Goal: Task Accomplishment & Management: Use online tool/utility

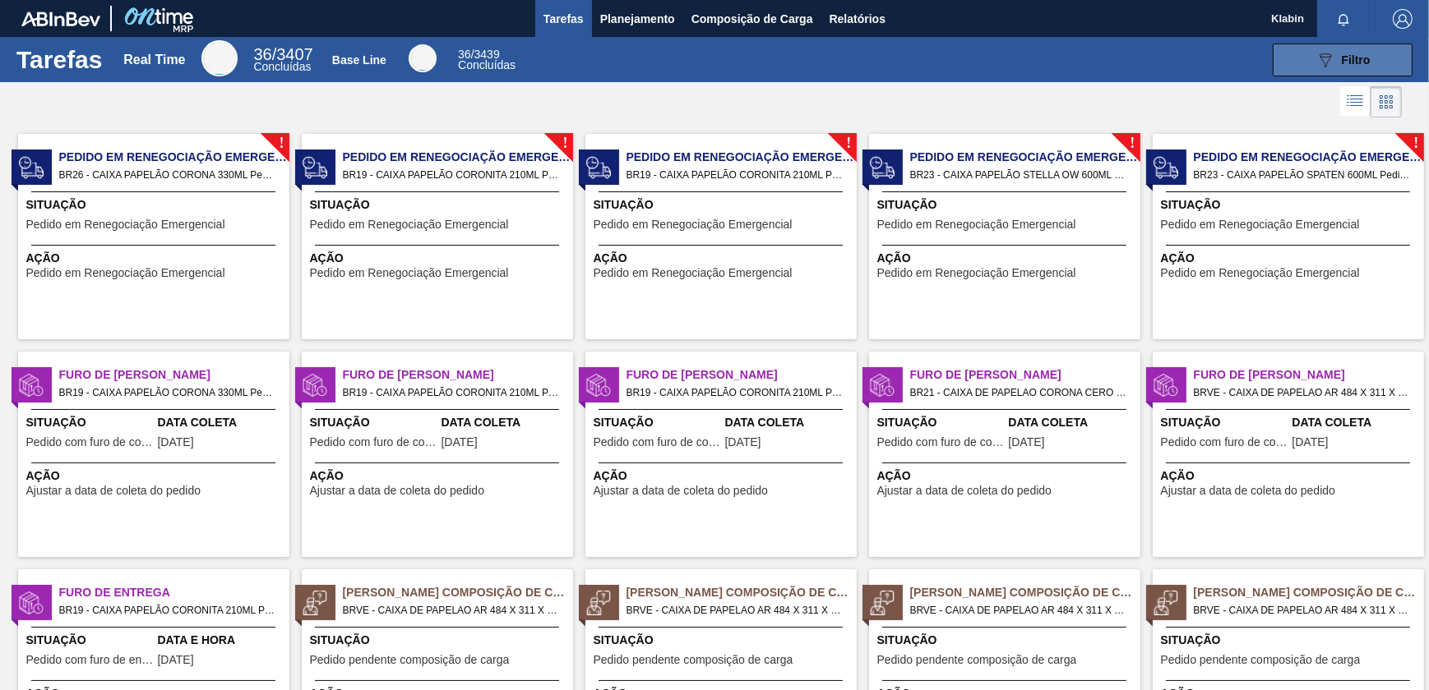
click at [1318, 65] on icon "089F7B8B-B2A5-4AFE-B5C0-19BA573D28AC" at bounding box center [1325, 60] width 20 height 20
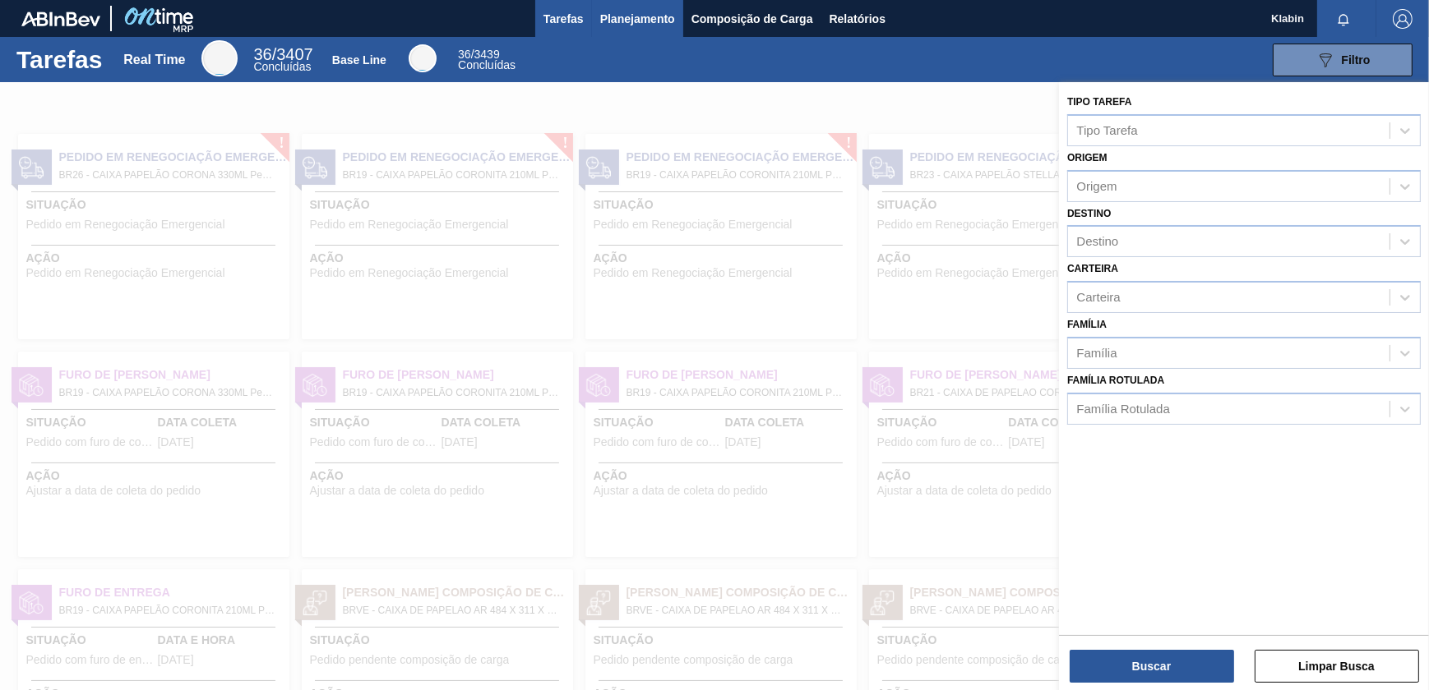
click at [597, 3] on button "Planejamento" at bounding box center [637, 18] width 91 height 37
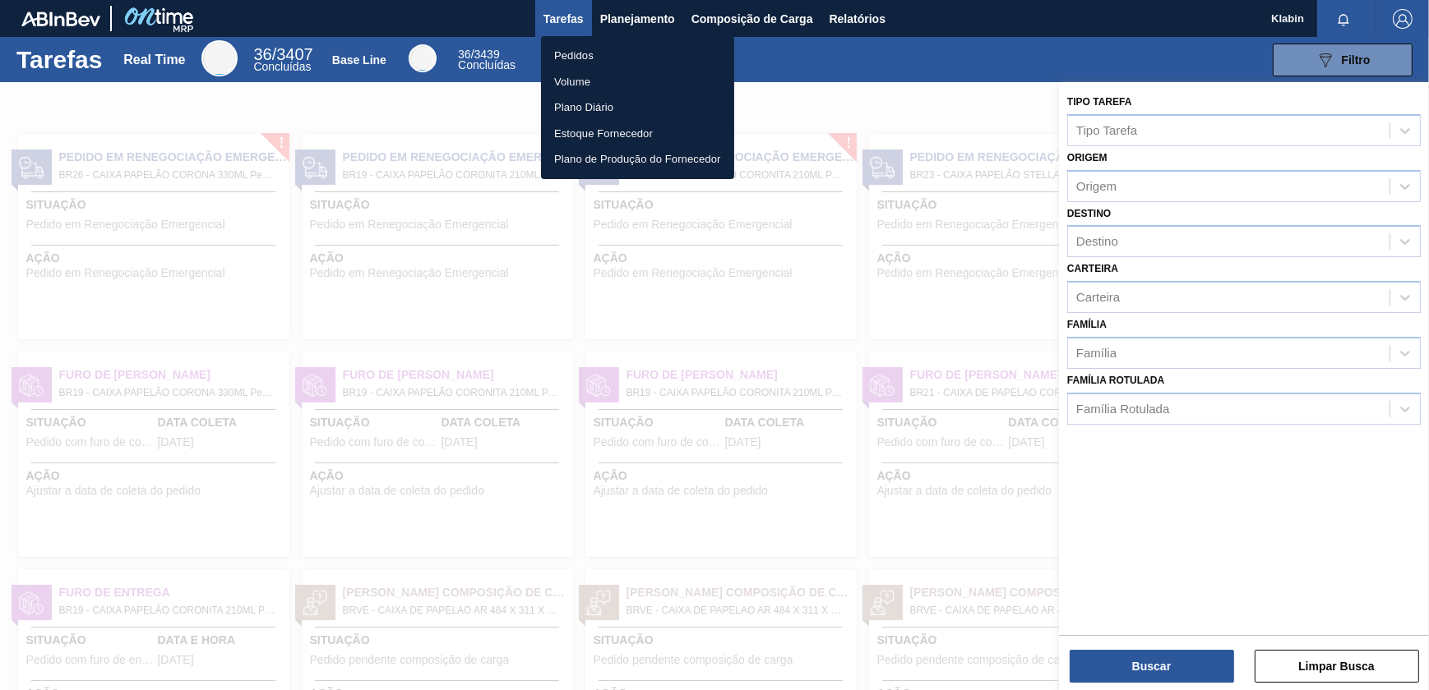
click at [644, 19] on div at bounding box center [714, 345] width 1429 height 690
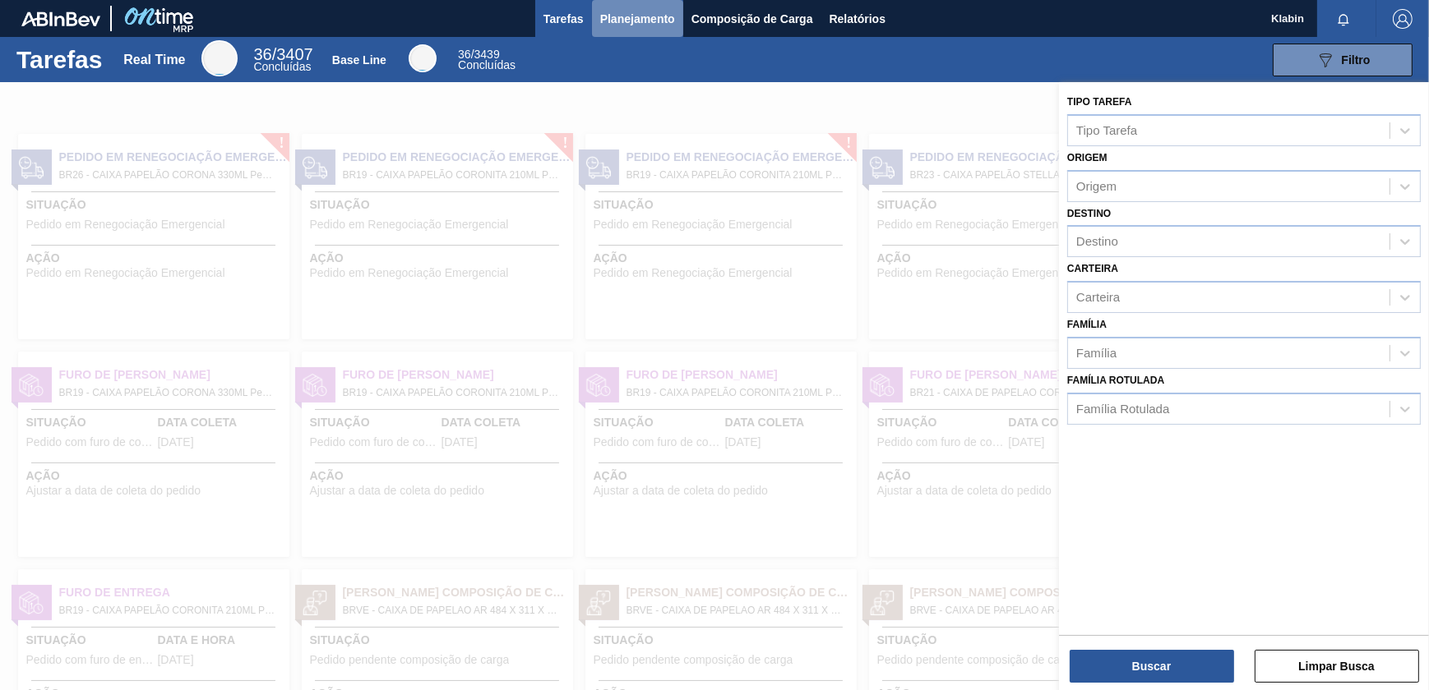
click at [629, 11] on span "Planejamento" at bounding box center [637, 19] width 75 height 20
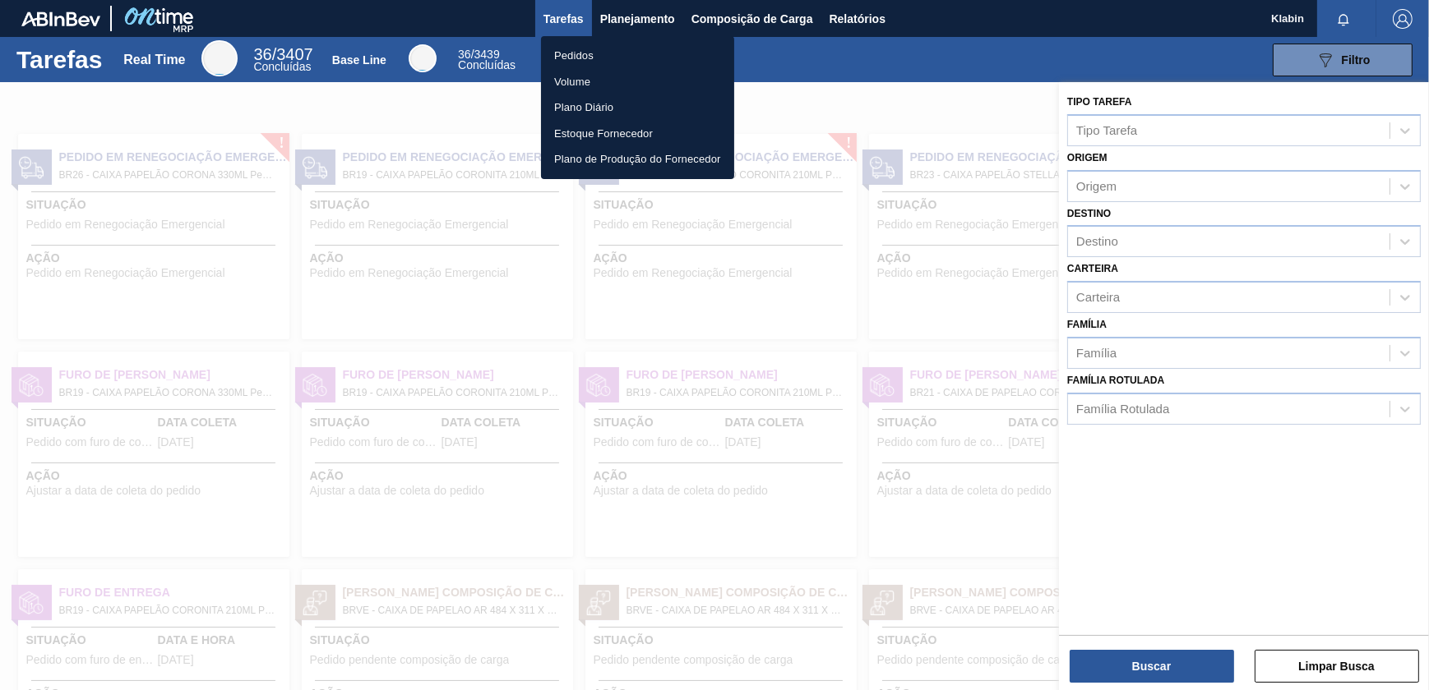
click at [596, 53] on li "Pedidos" at bounding box center [637, 56] width 193 height 26
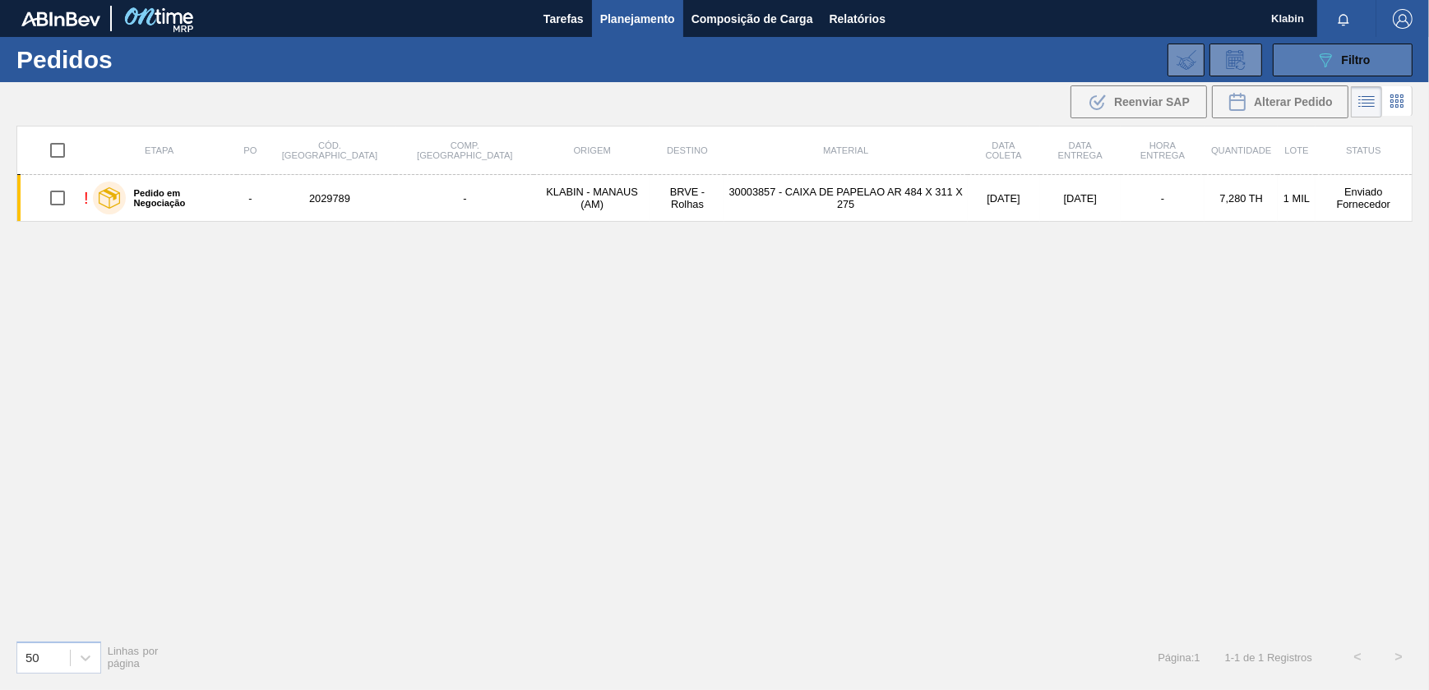
click at [1345, 57] on span "Filtro" at bounding box center [1355, 59] width 29 height 13
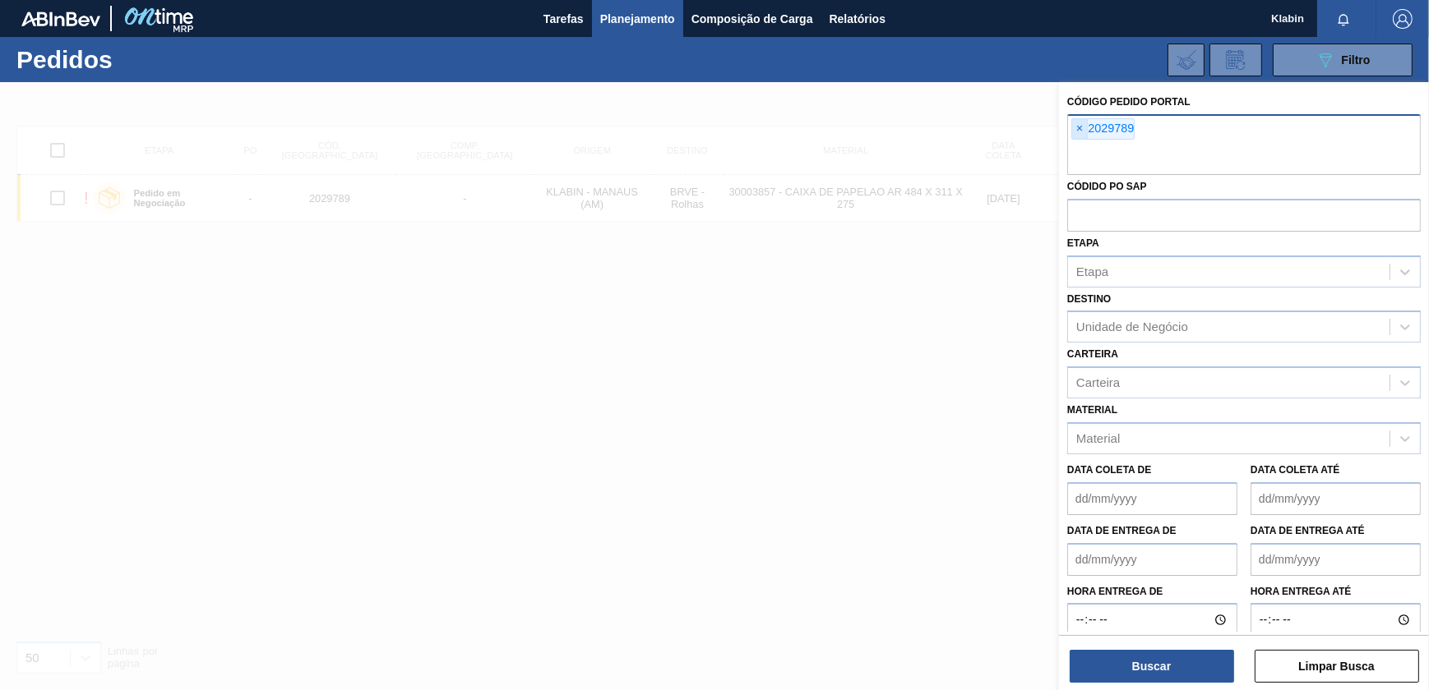
click at [1080, 127] on span "×" at bounding box center [1080, 129] width 16 height 20
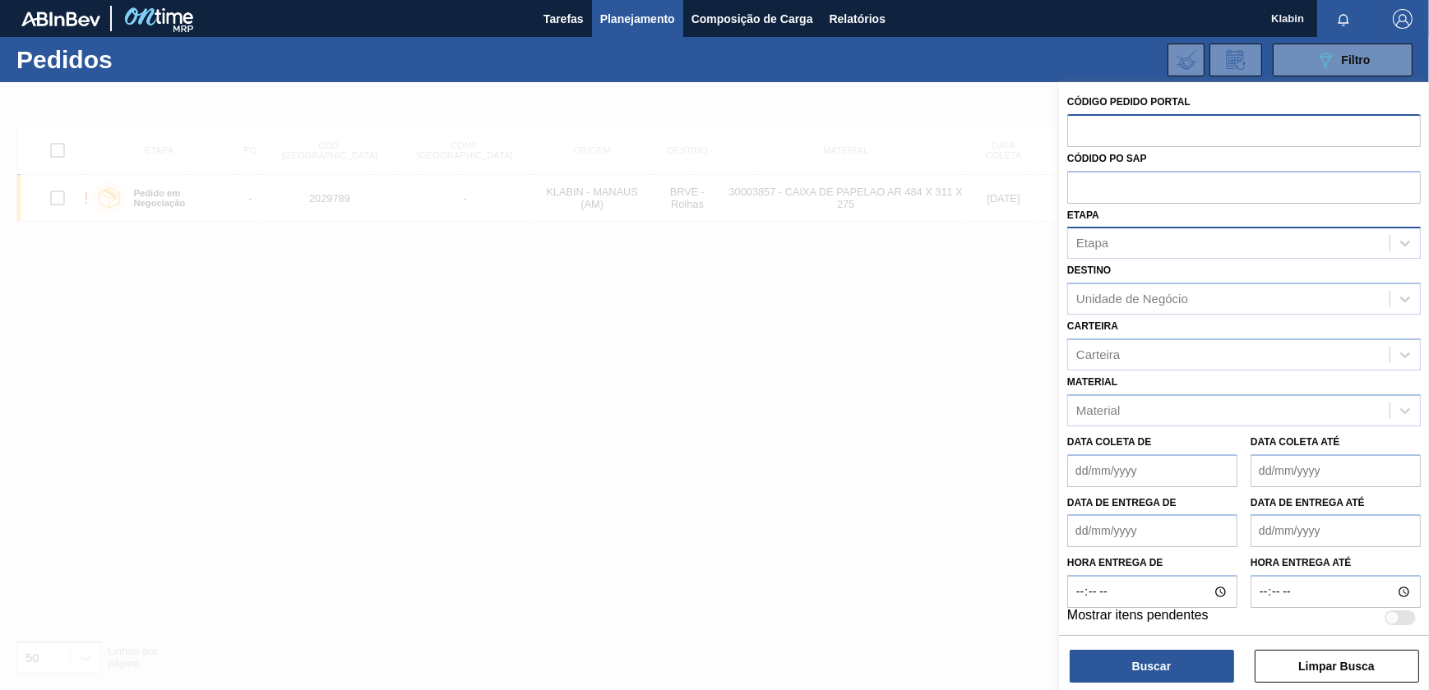
click at [1158, 242] on div "Etapa" at bounding box center [1228, 244] width 321 height 24
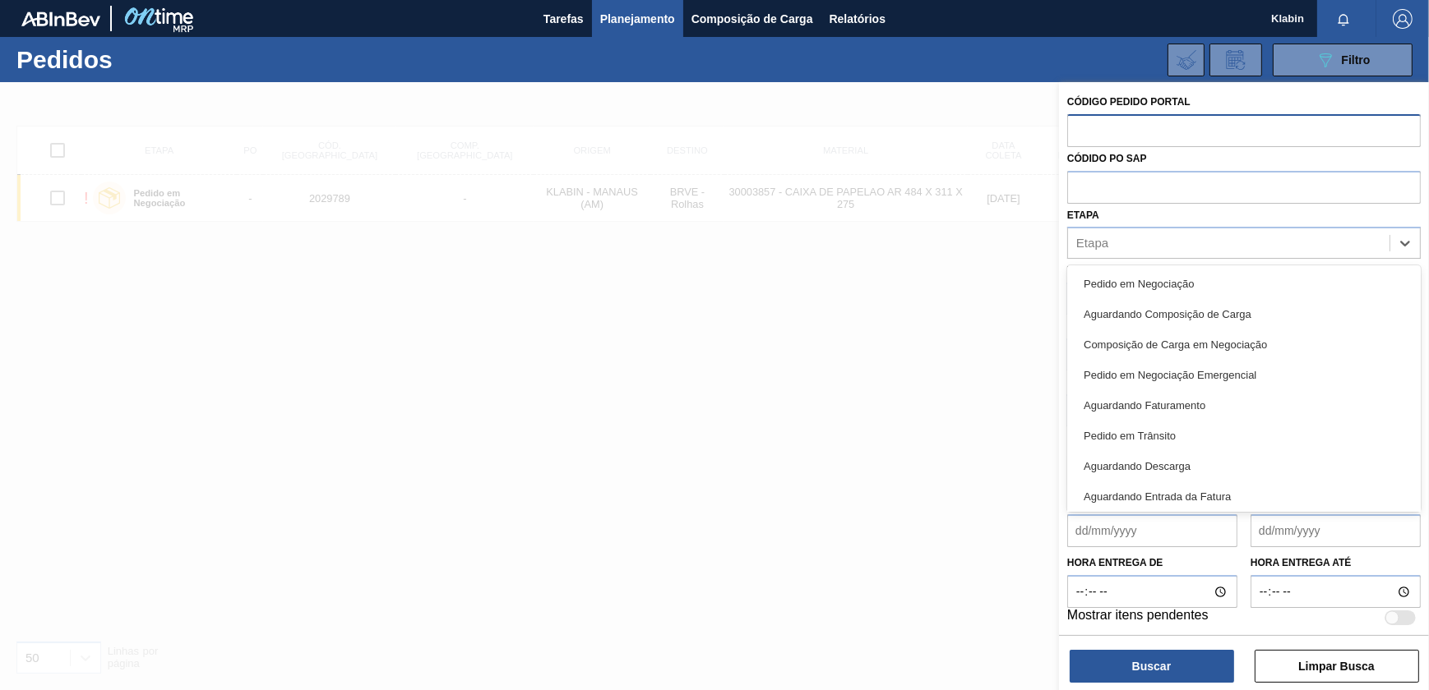
click at [1141, 273] on div "Pedido em Negociação" at bounding box center [1243, 284] width 353 height 30
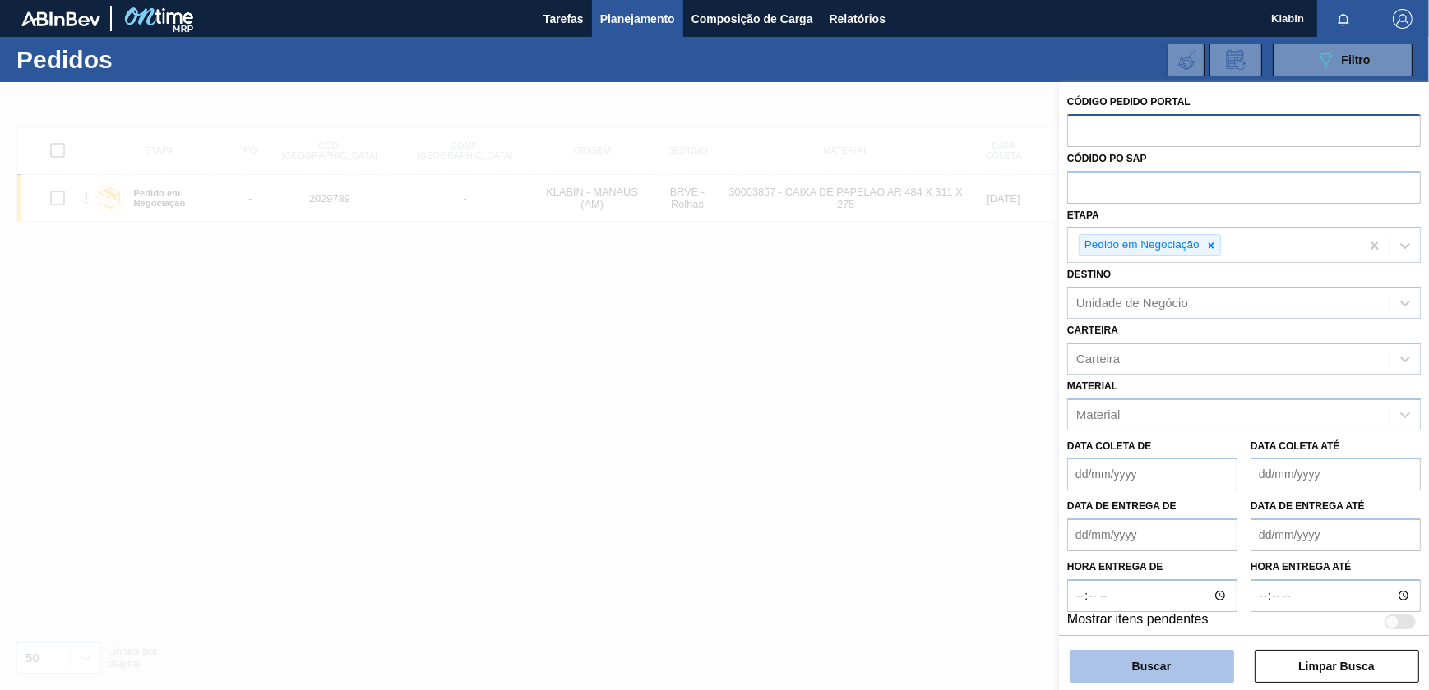
click at [1170, 664] on button "Buscar" at bounding box center [1151, 666] width 164 height 33
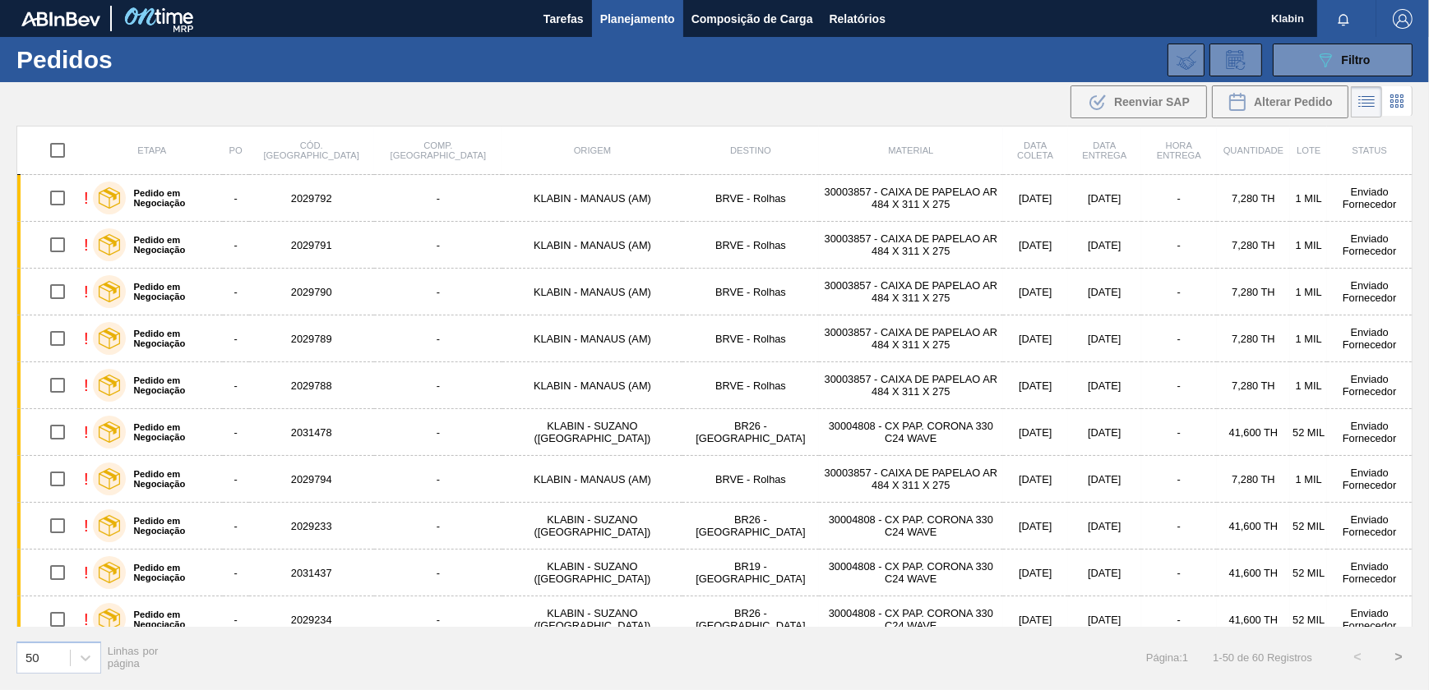
click at [64, 150] on input "checkbox" at bounding box center [57, 150] width 35 height 35
checkbox input "true"
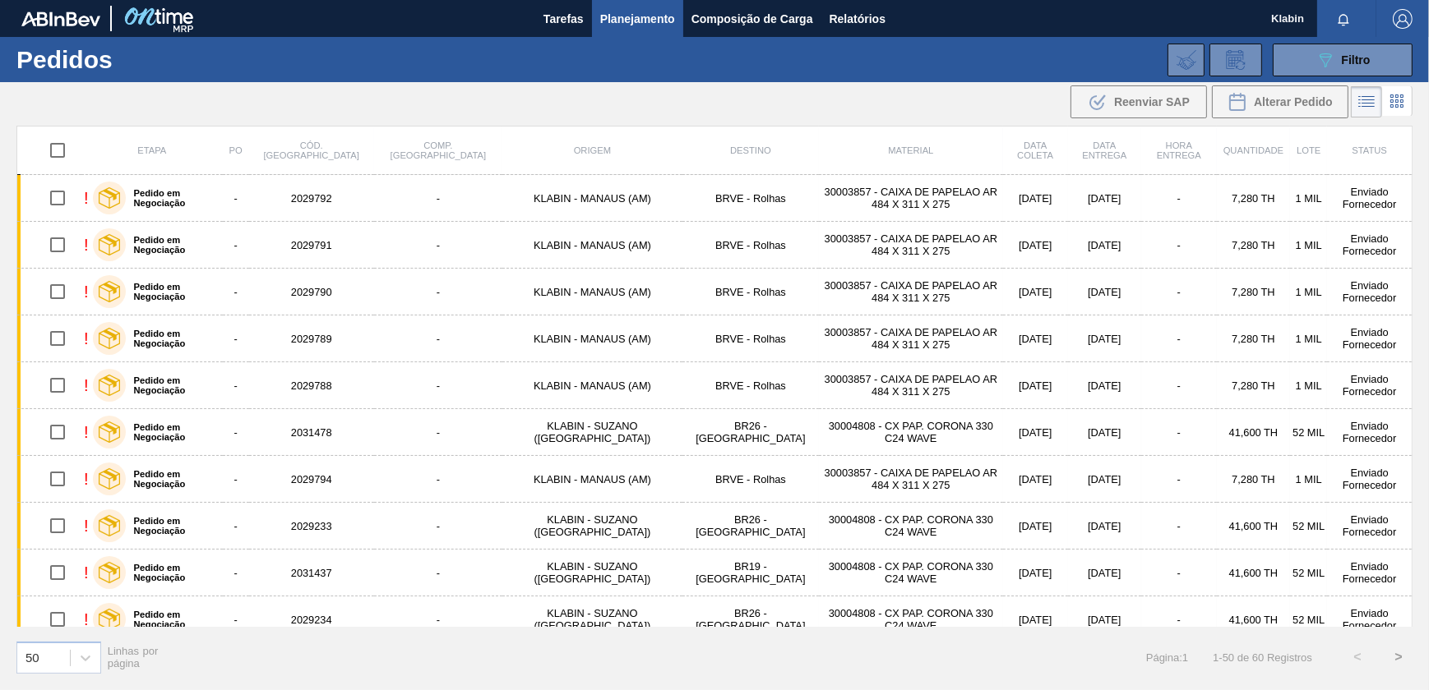
checkbox input "true"
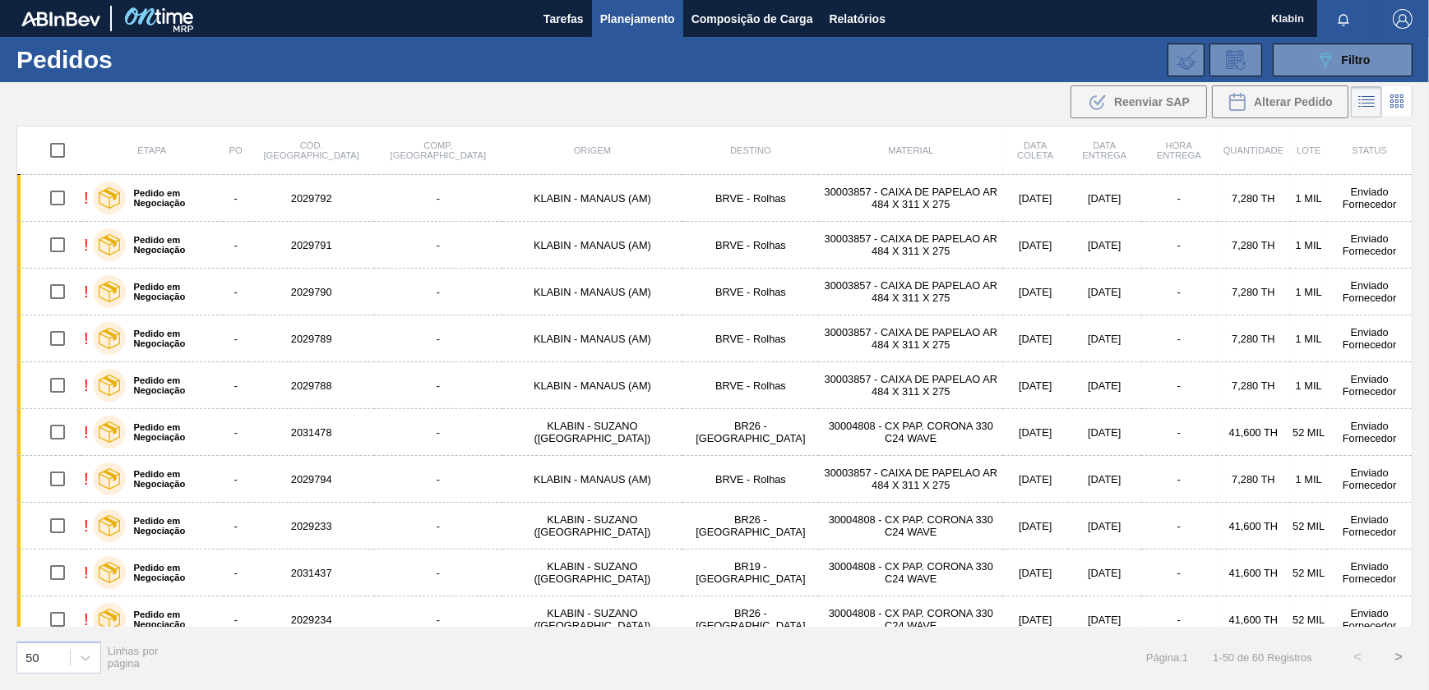
checkbox input "true"
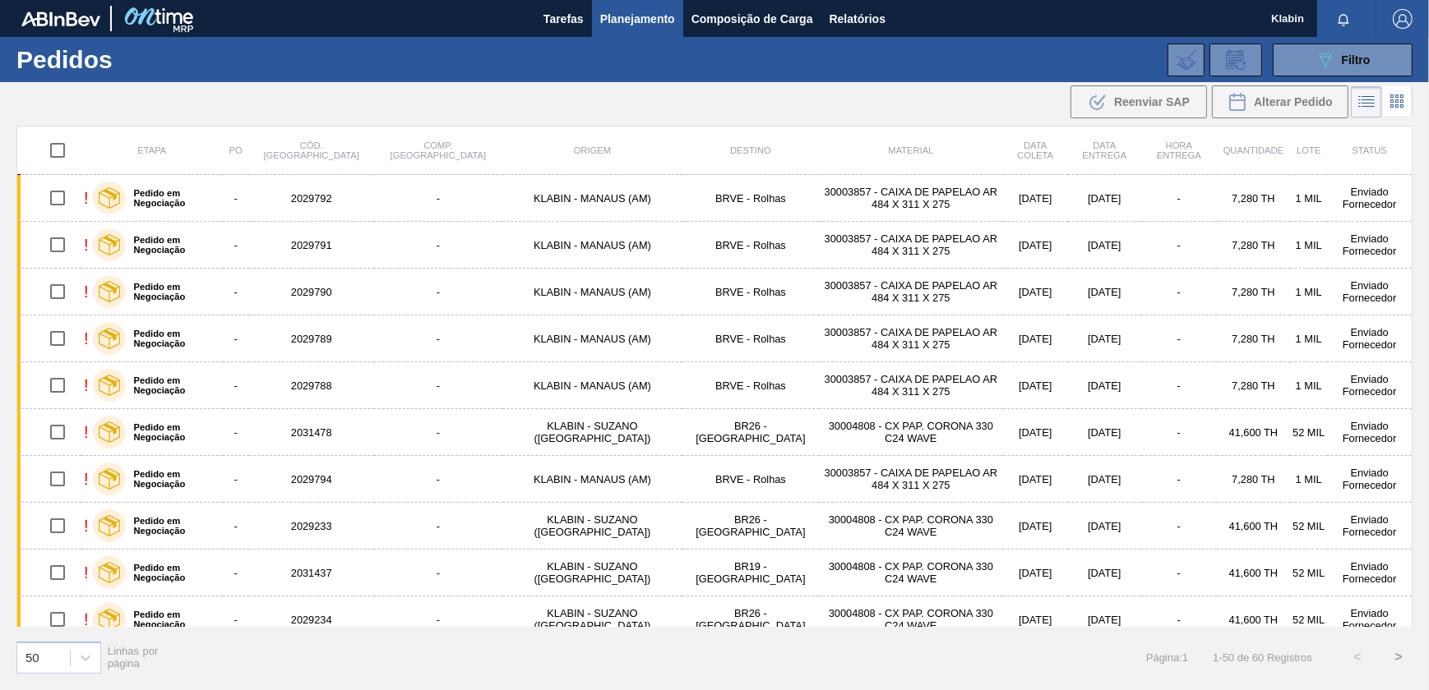
checkbox input "true"
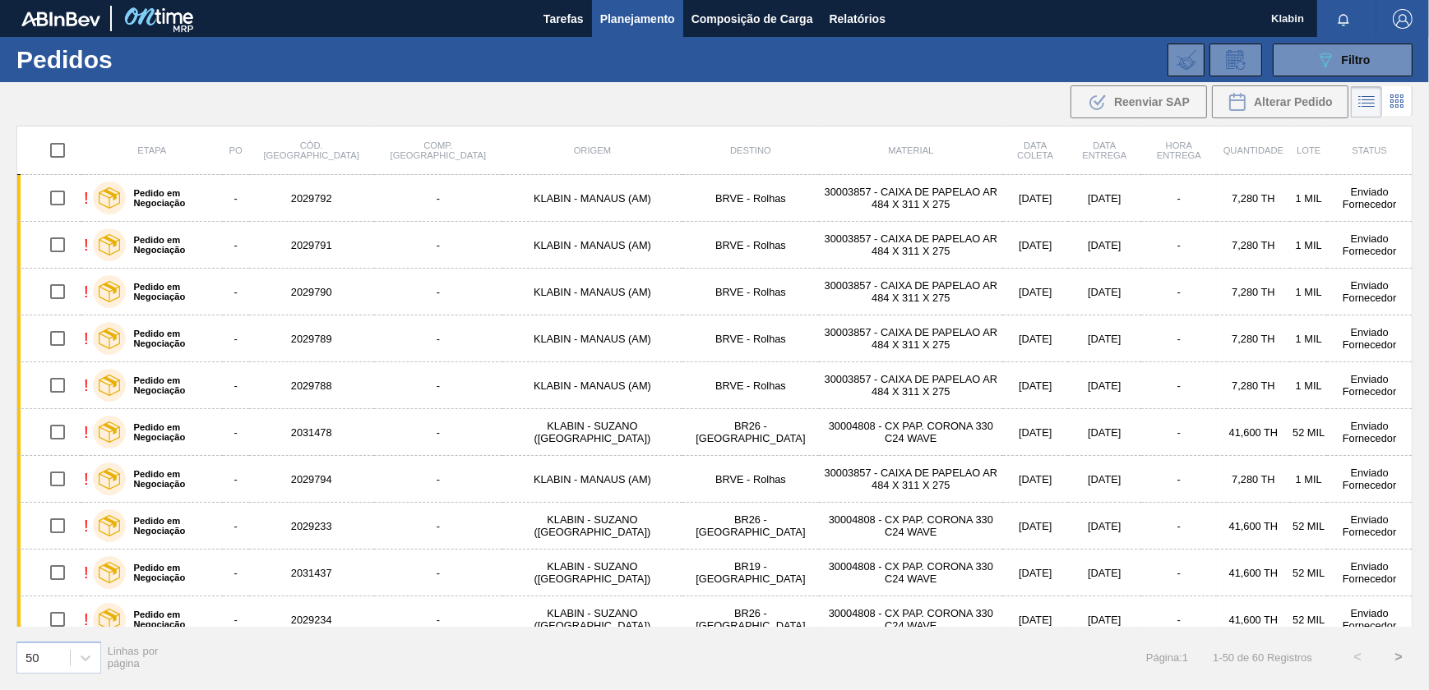
checkbox input "true"
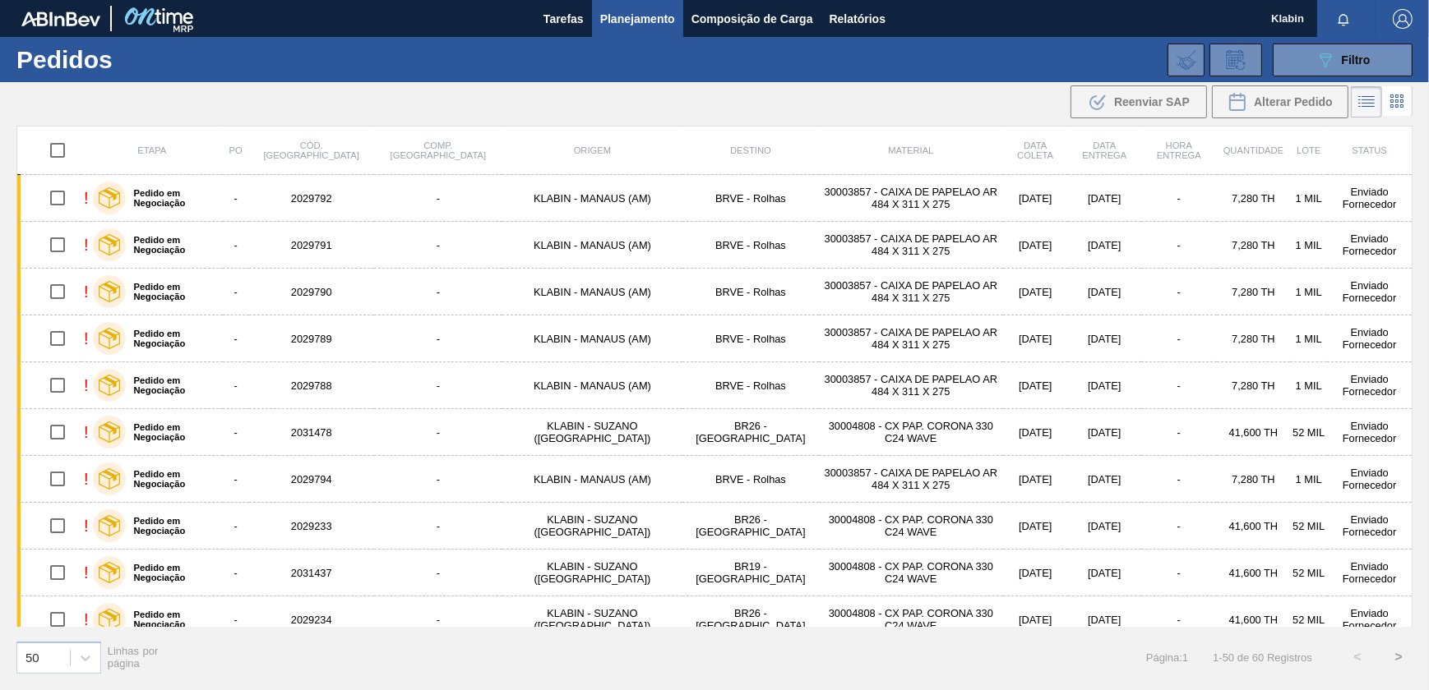
checkbox input "true"
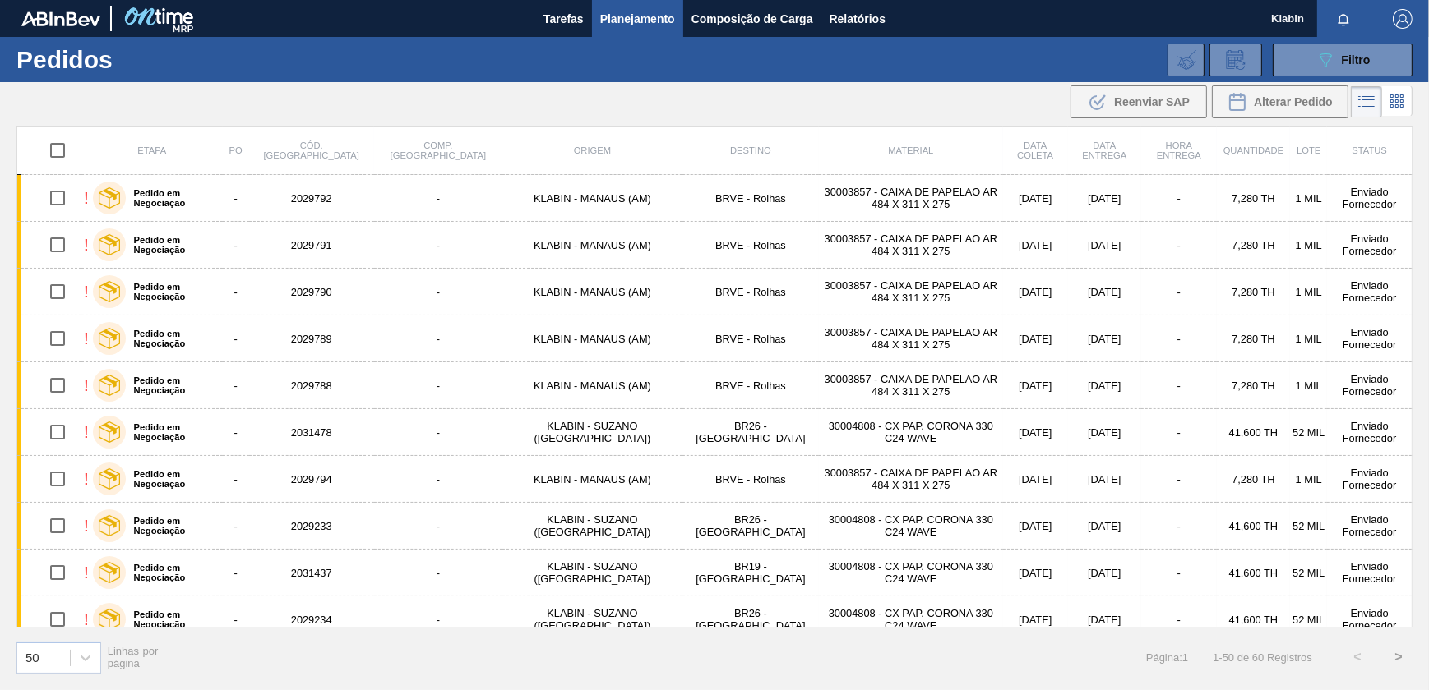
checkbox input "true"
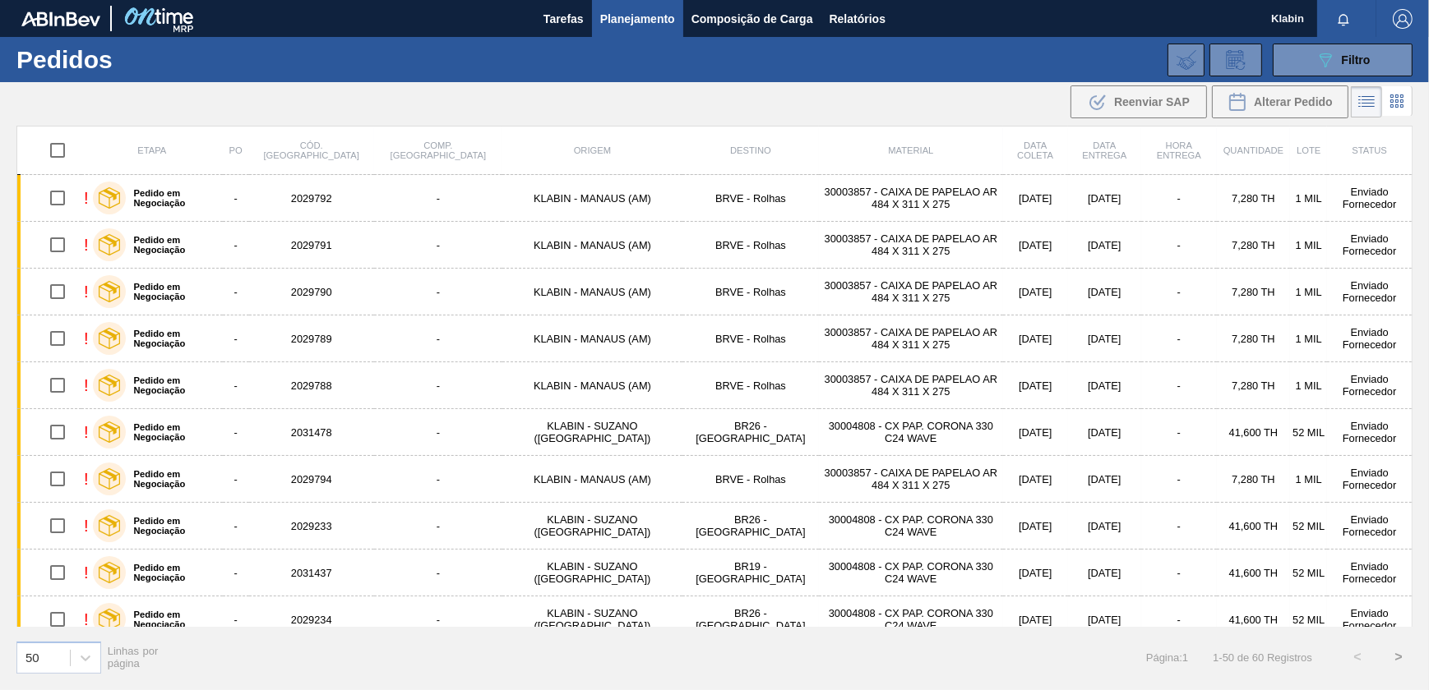
checkbox input "true"
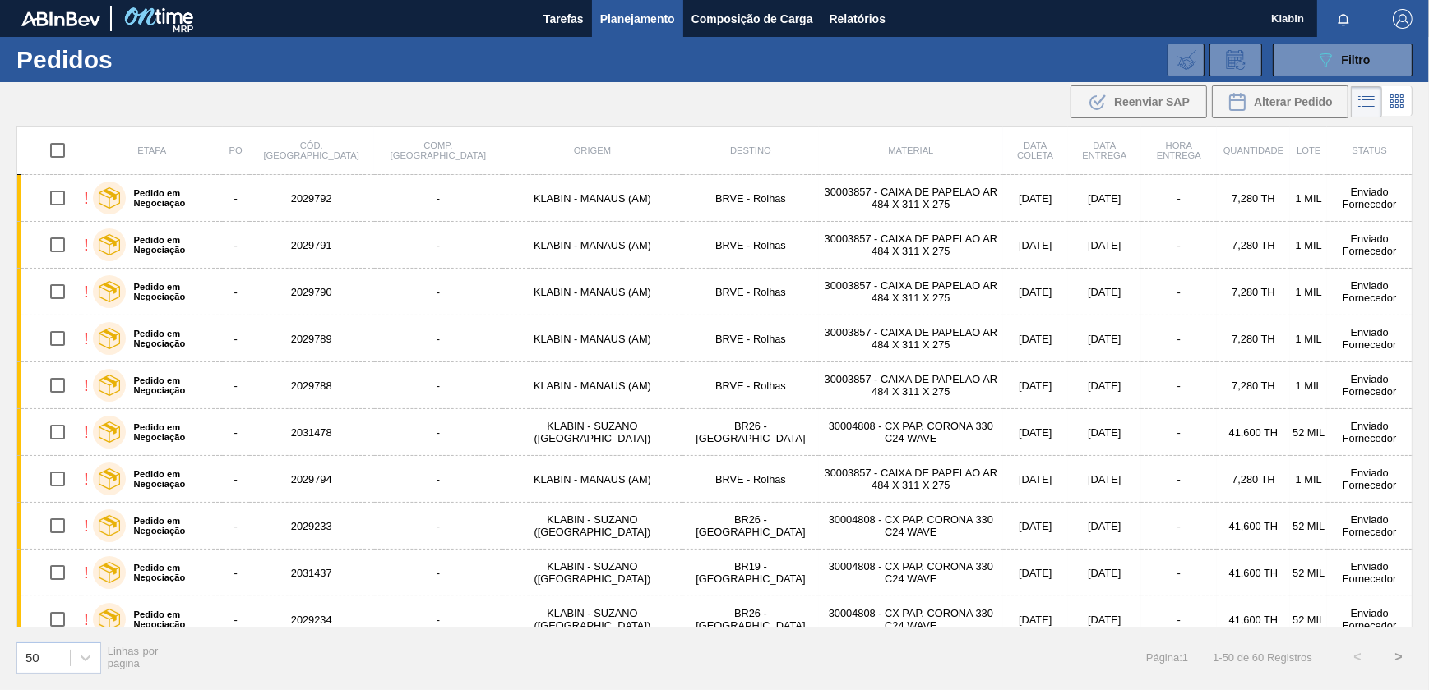
checkbox input "true"
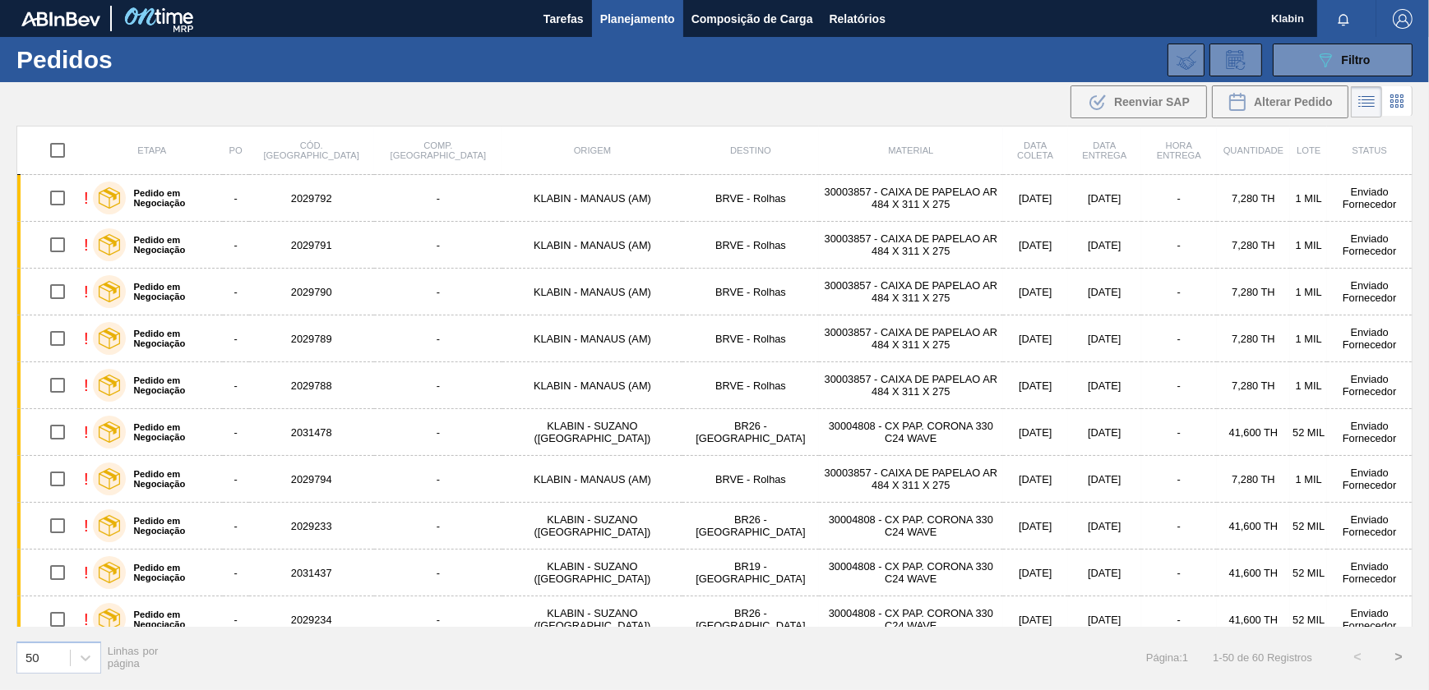
checkbox input "true"
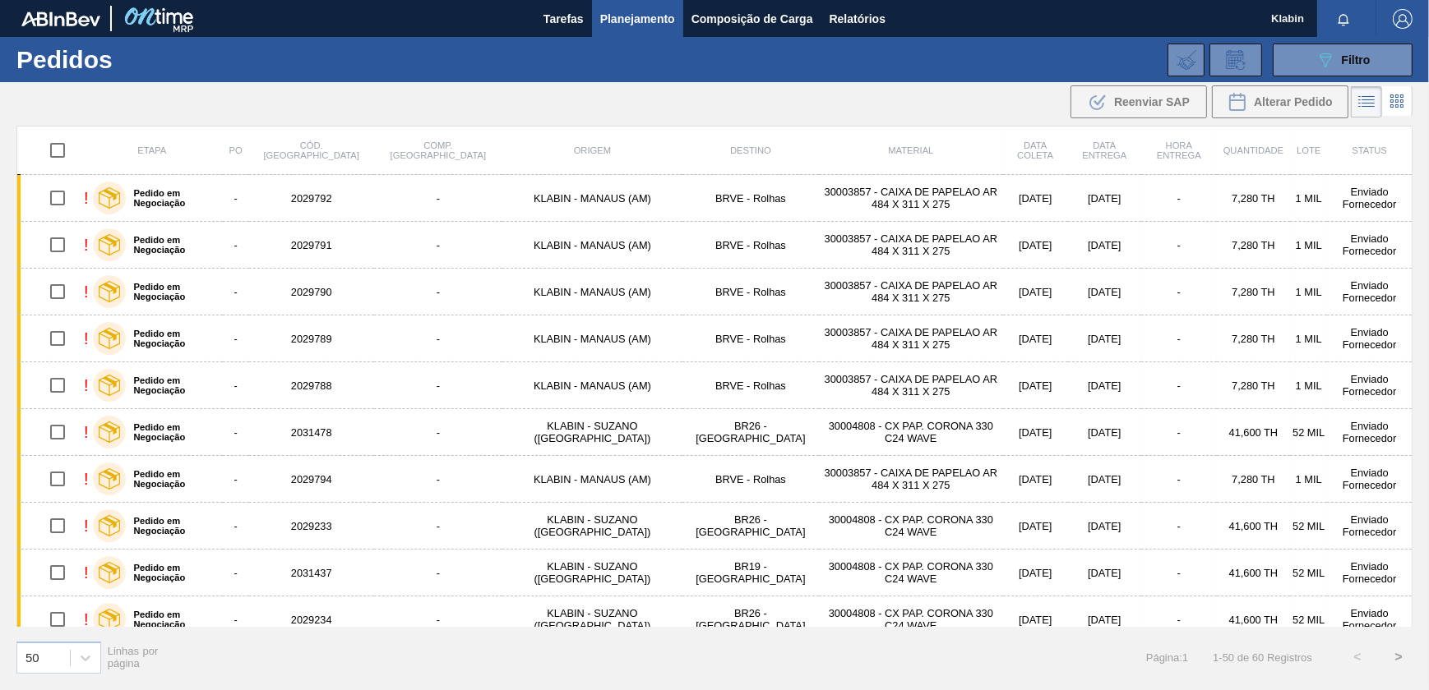
checkbox input "true"
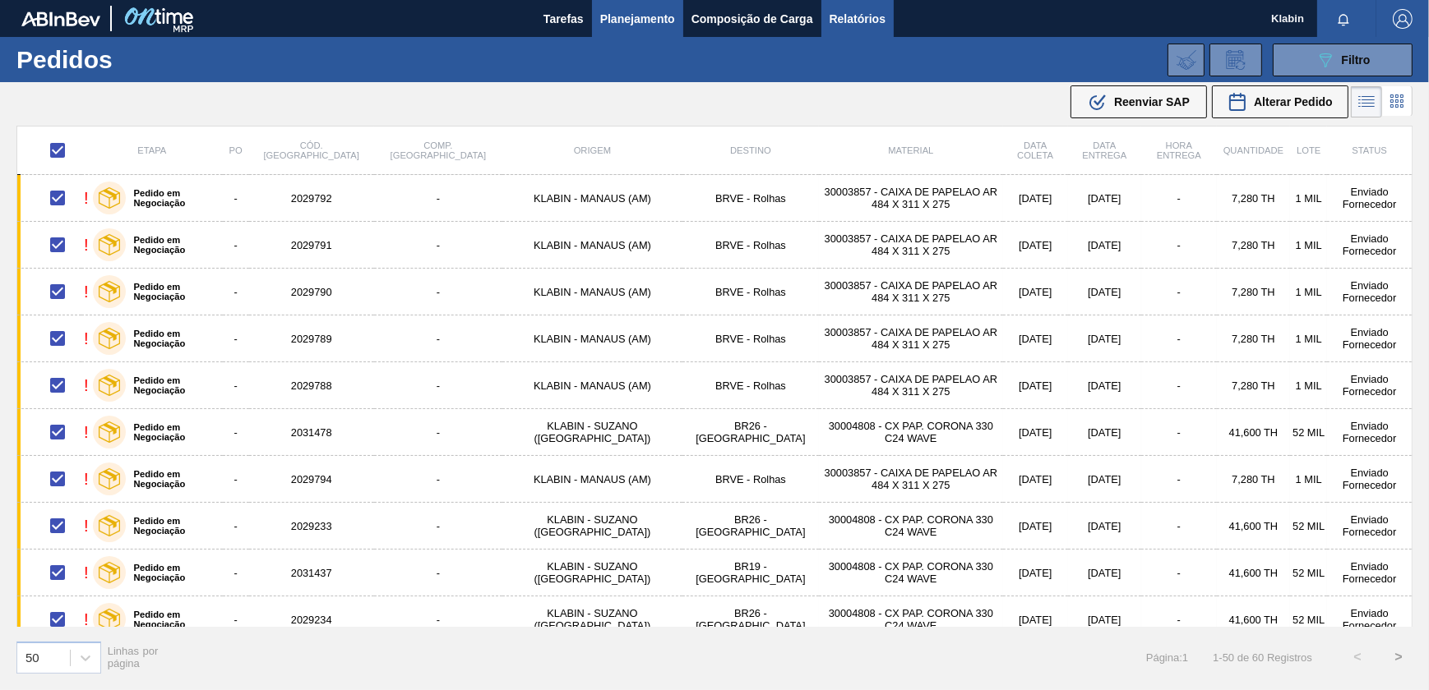
click at [881, 4] on button "Relatórios" at bounding box center [857, 18] width 72 height 37
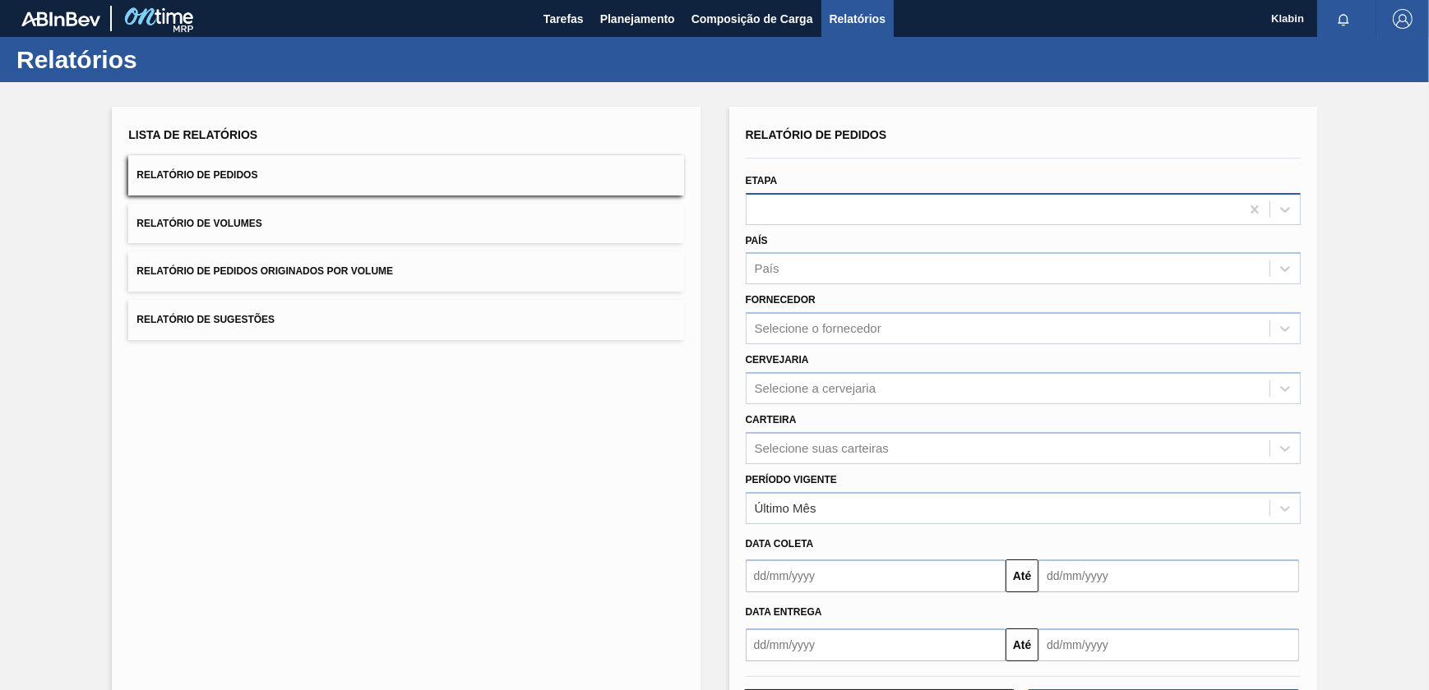
click at [800, 197] on div at bounding box center [992, 209] width 493 height 24
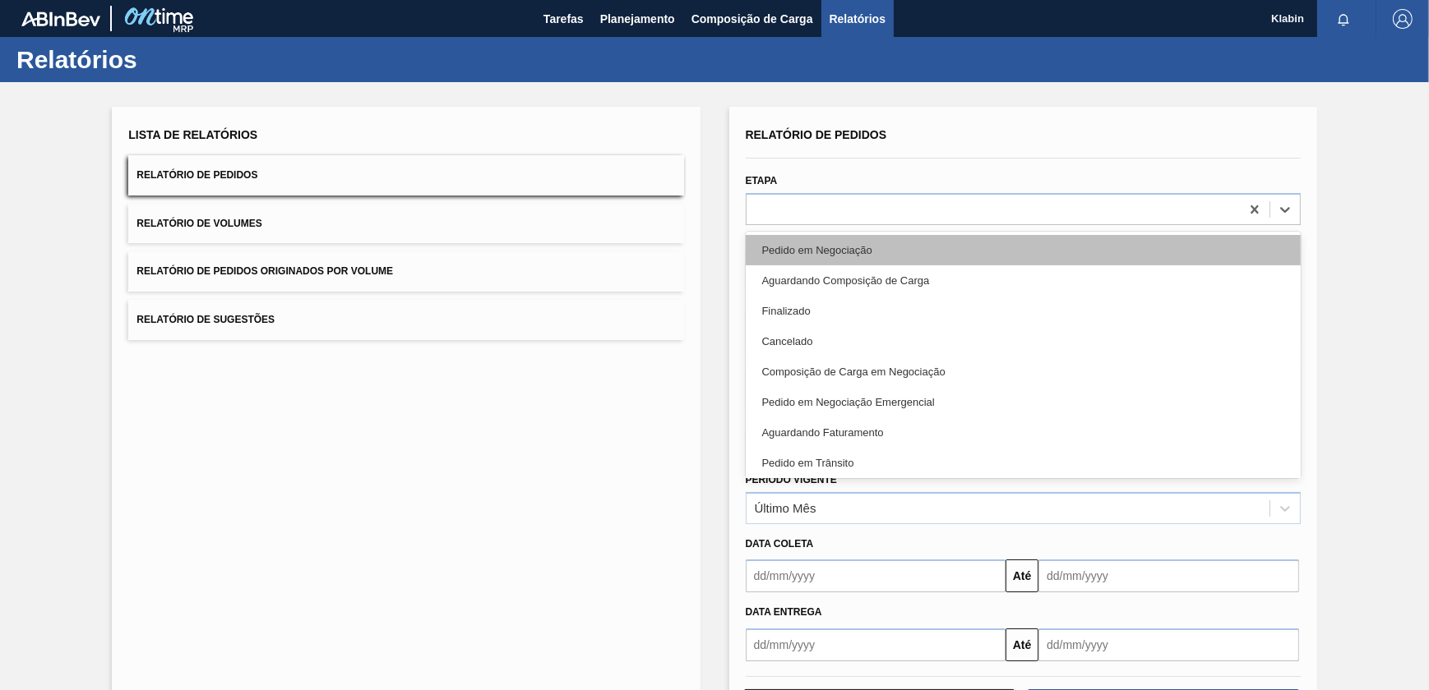
click at [791, 256] on div "Pedido em Negociação" at bounding box center [1023, 250] width 555 height 30
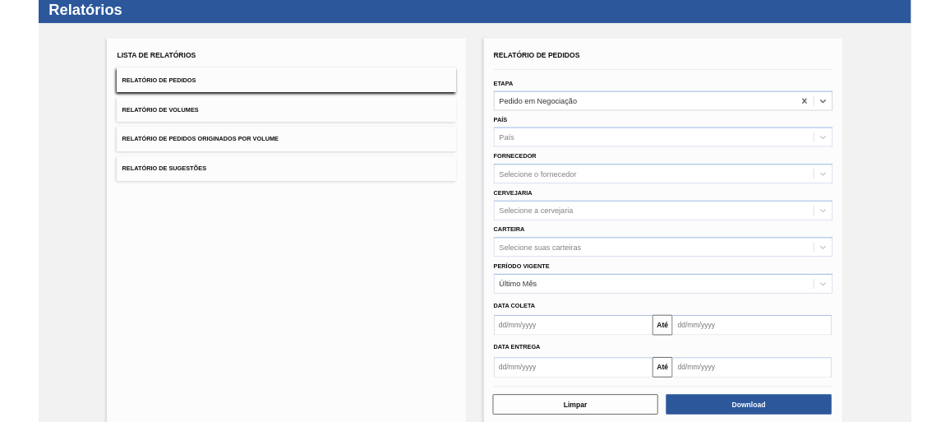
scroll to position [69, 0]
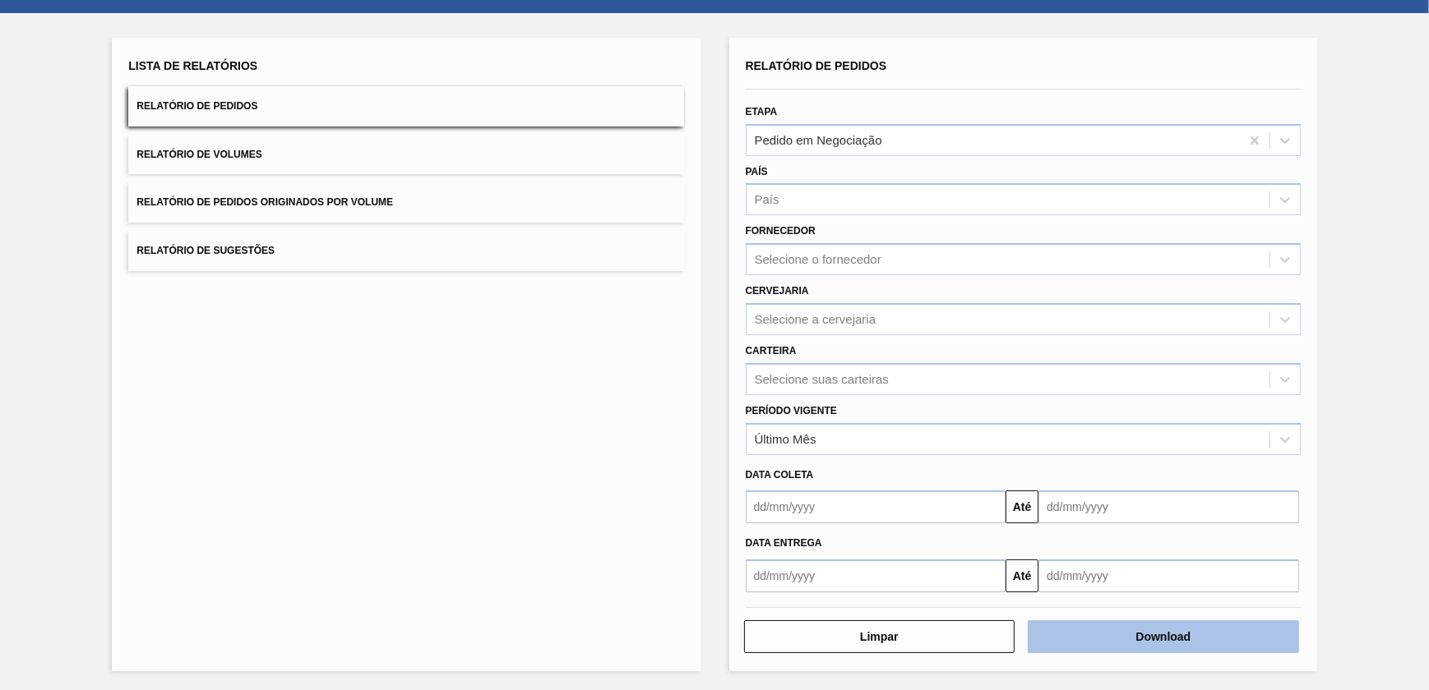
click at [1154, 644] on button "Download" at bounding box center [1162, 637] width 271 height 33
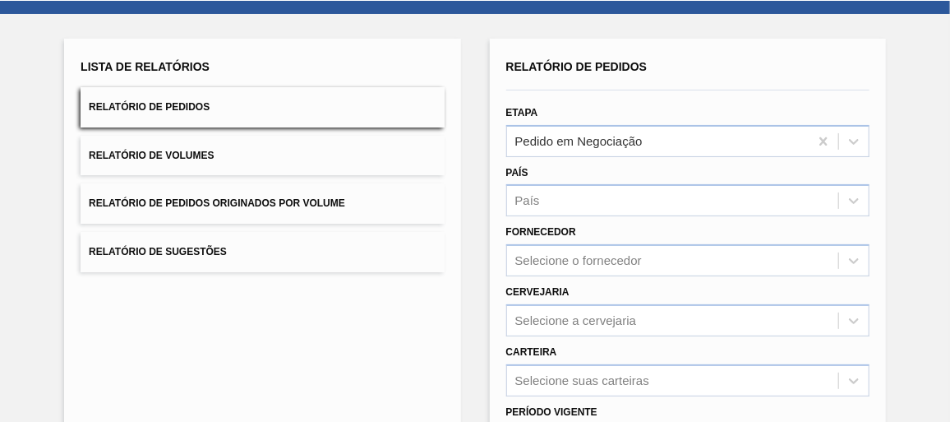
scroll to position [67, 0]
